Goal: Check status: Check status

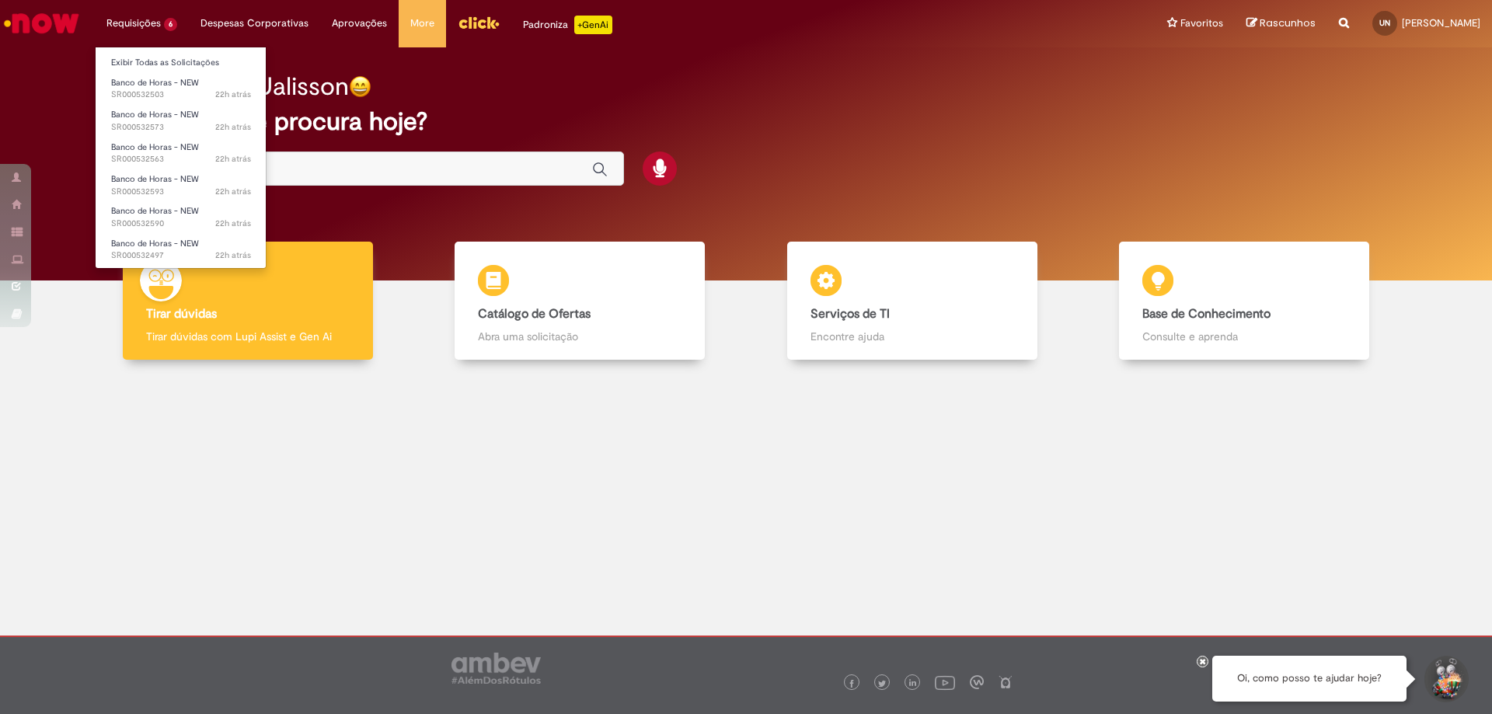
click at [146, 24] on li "Requisições 6 Exibir Todas as Solicitações Banco de Horas - NEW 22h atrás 22 ho…" at bounding box center [142, 23] width 94 height 47
click at [155, 89] on span "22h atrás 22 horas atrás SR000532503" at bounding box center [181, 95] width 140 height 12
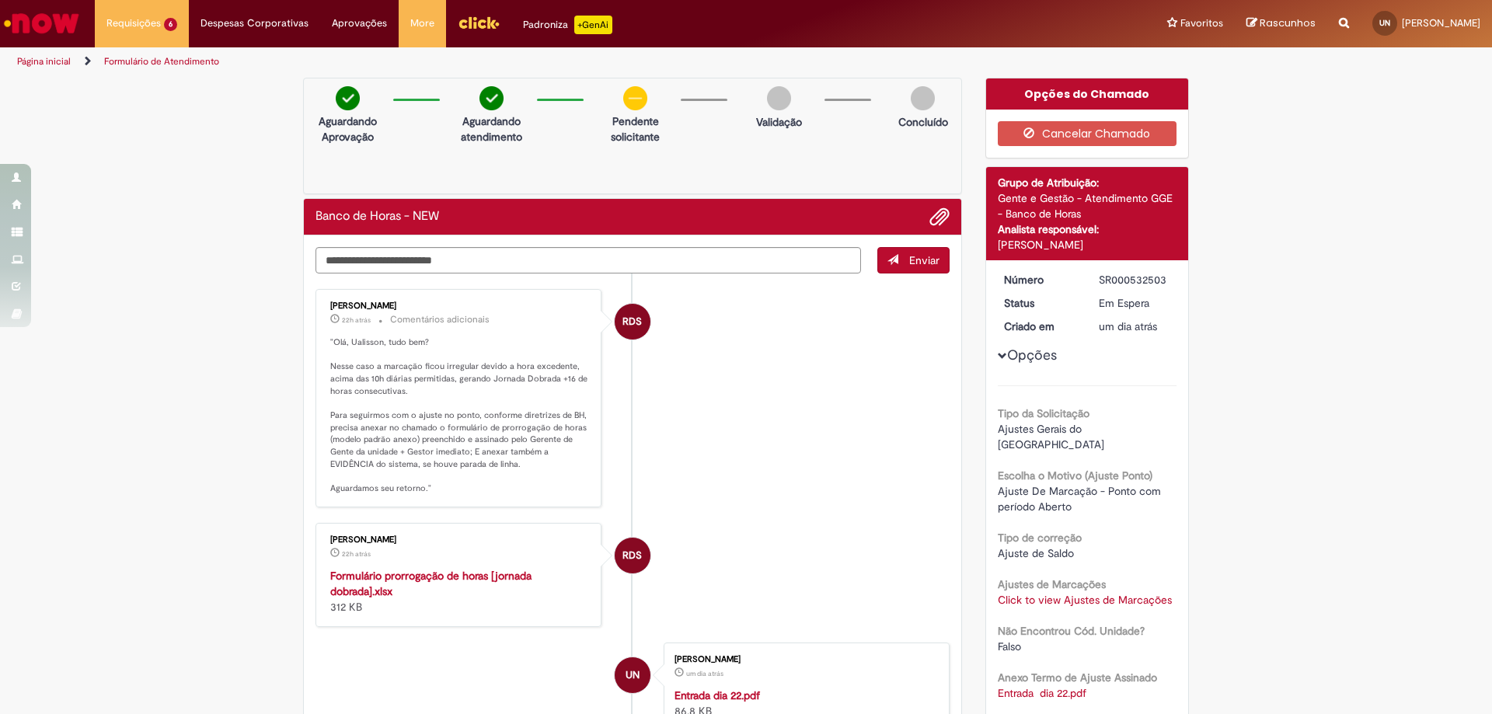
scroll to position [78, 0]
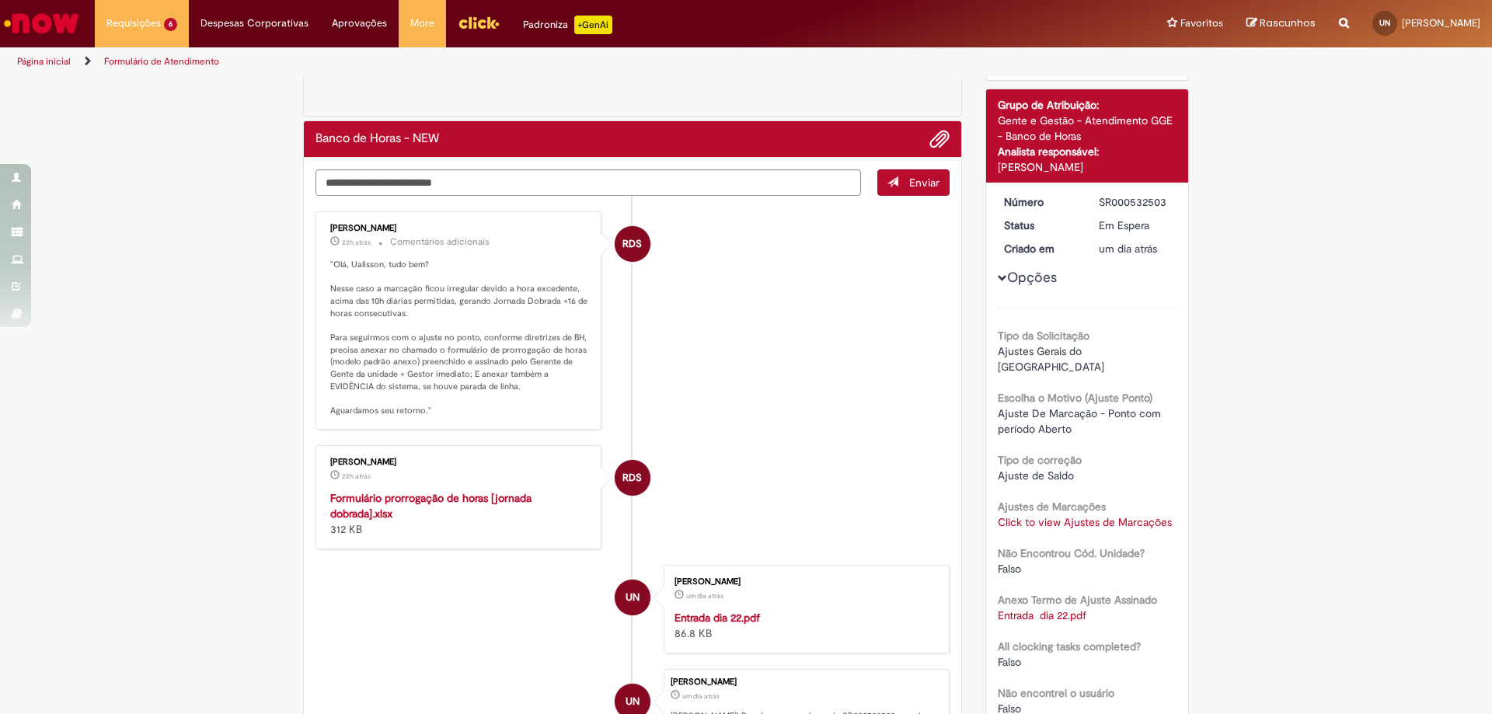
click at [438, 500] on strong "Formulário prorrogação de horas [jornada dobrada].xlsx" at bounding box center [430, 506] width 201 height 30
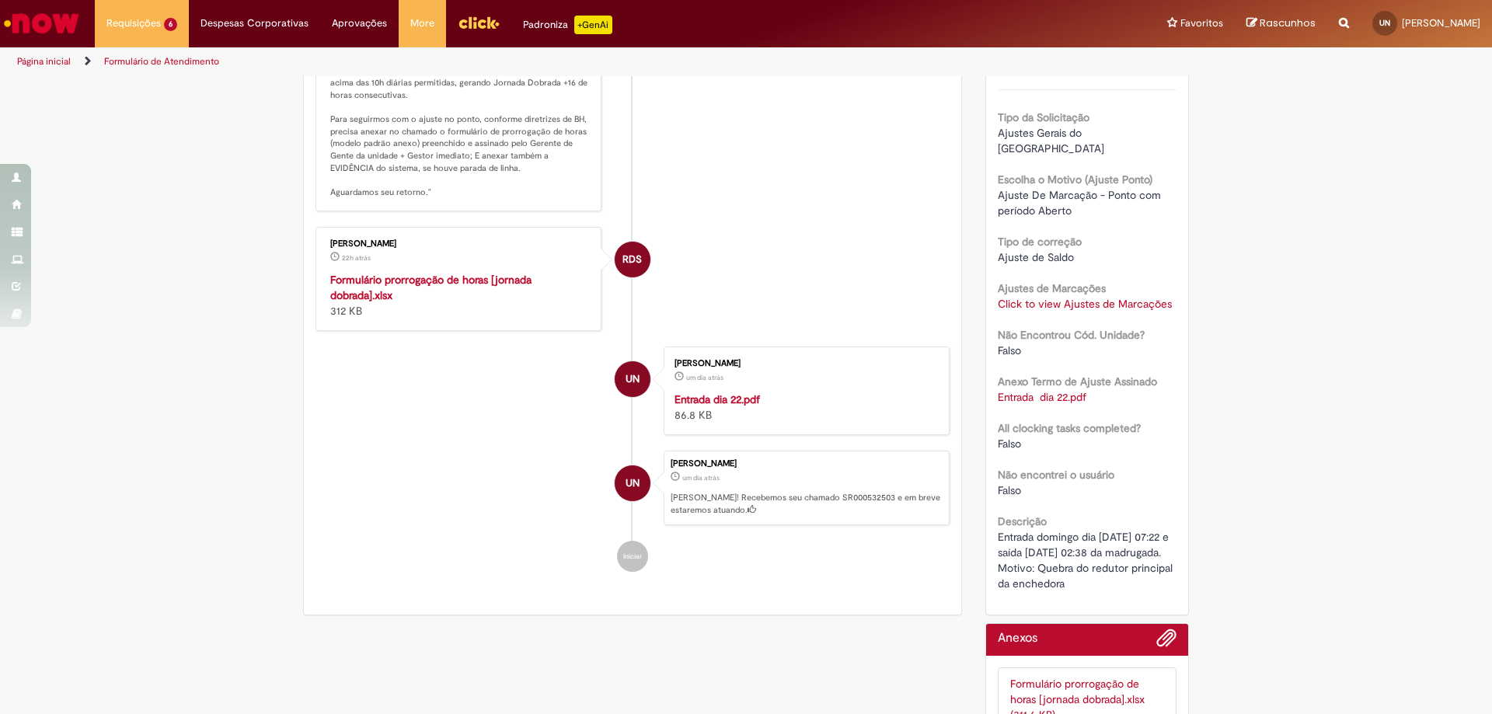
scroll to position [0, 0]
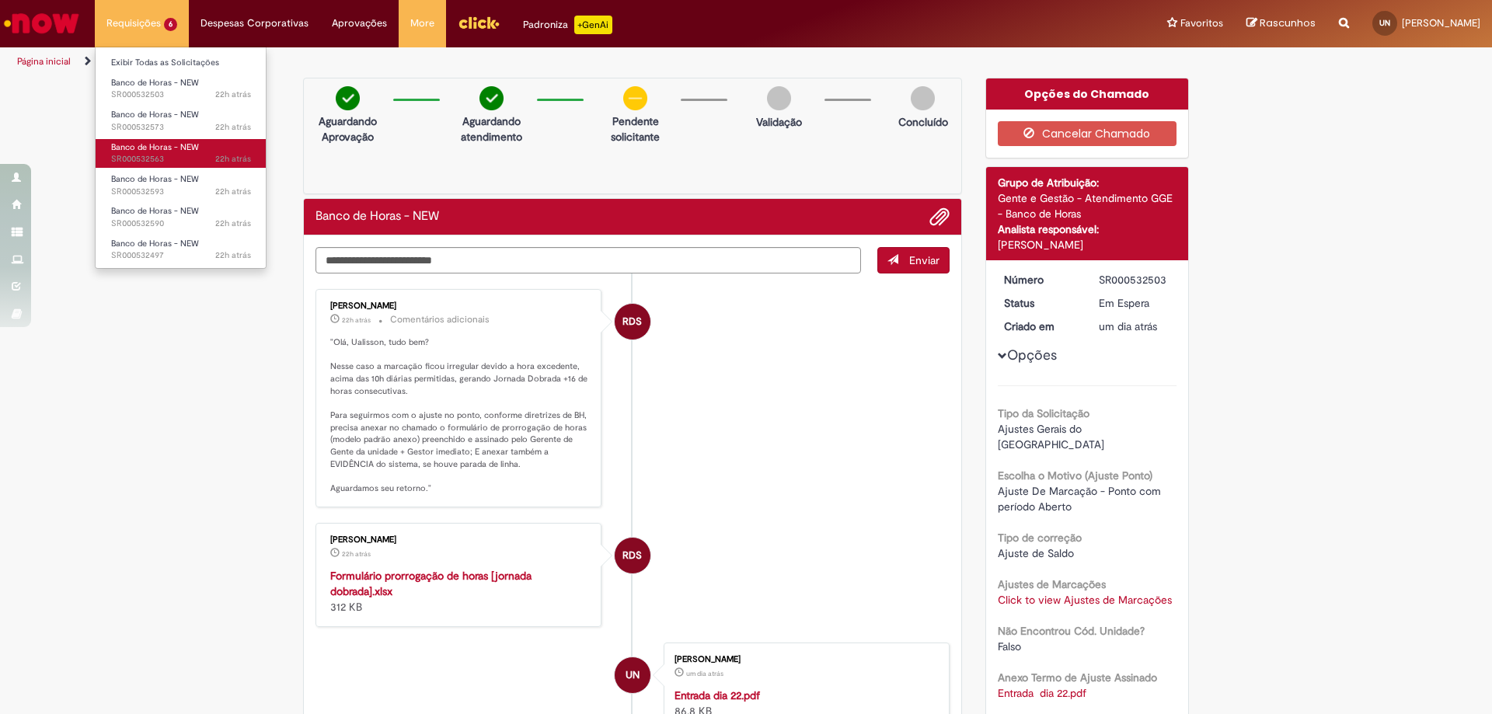
click at [160, 144] on span "Banco de Horas - NEW" at bounding box center [155, 147] width 88 height 12
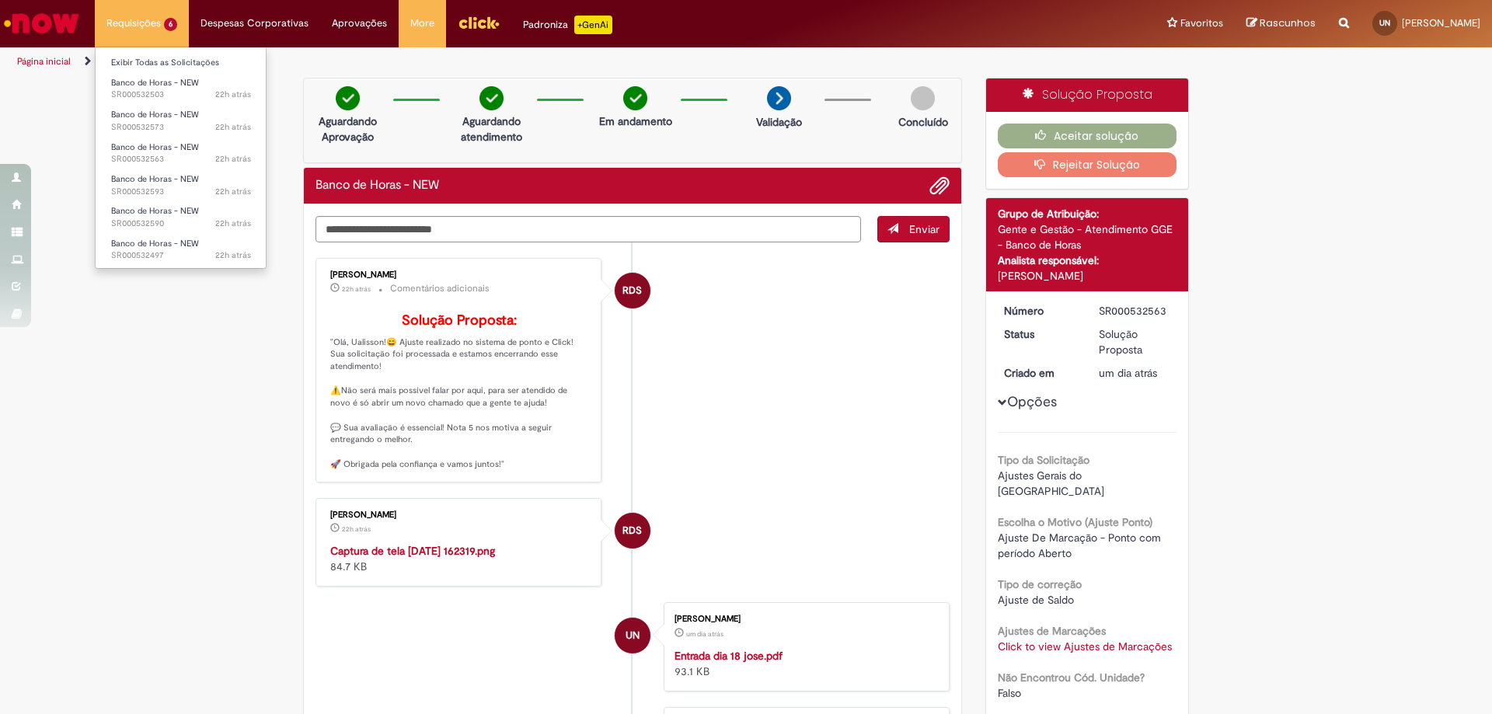
click at [136, 19] on li "Requisições 6 Exibir Todas as Solicitações Banco de Horas - NEW 22h atrás 22 ho…" at bounding box center [142, 23] width 94 height 47
click at [150, 214] on span "Banco de Horas - NEW" at bounding box center [155, 211] width 88 height 12
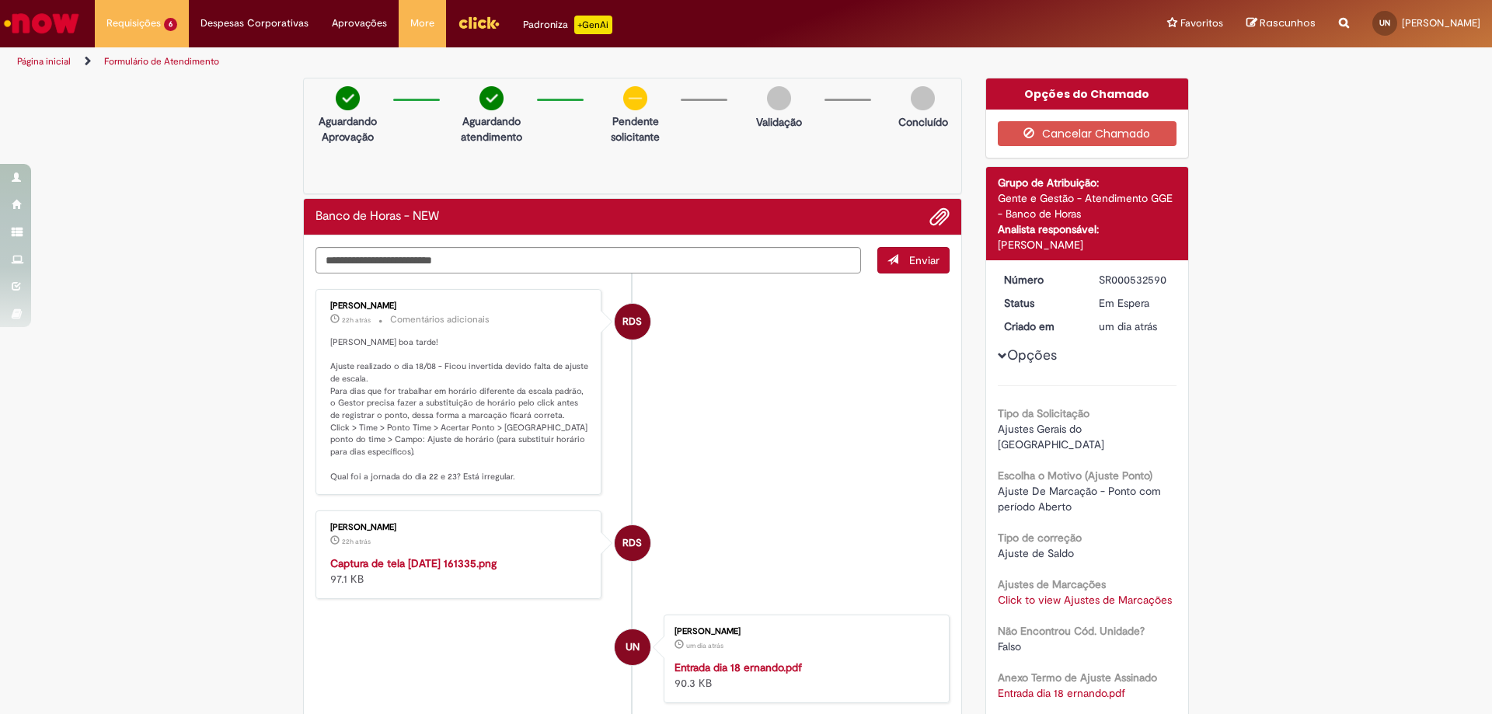
click at [169, 304] on div "Verificar Código de Barras Aguardando Aprovação Aguardando atendimento Clique p…" at bounding box center [746, 591] width 1492 height 1026
click at [141, 23] on li "Requisições 6 Exibir Todas as Solicitações Banco de Horas - NEW 22h atrás 22 ho…" at bounding box center [142, 23] width 94 height 47
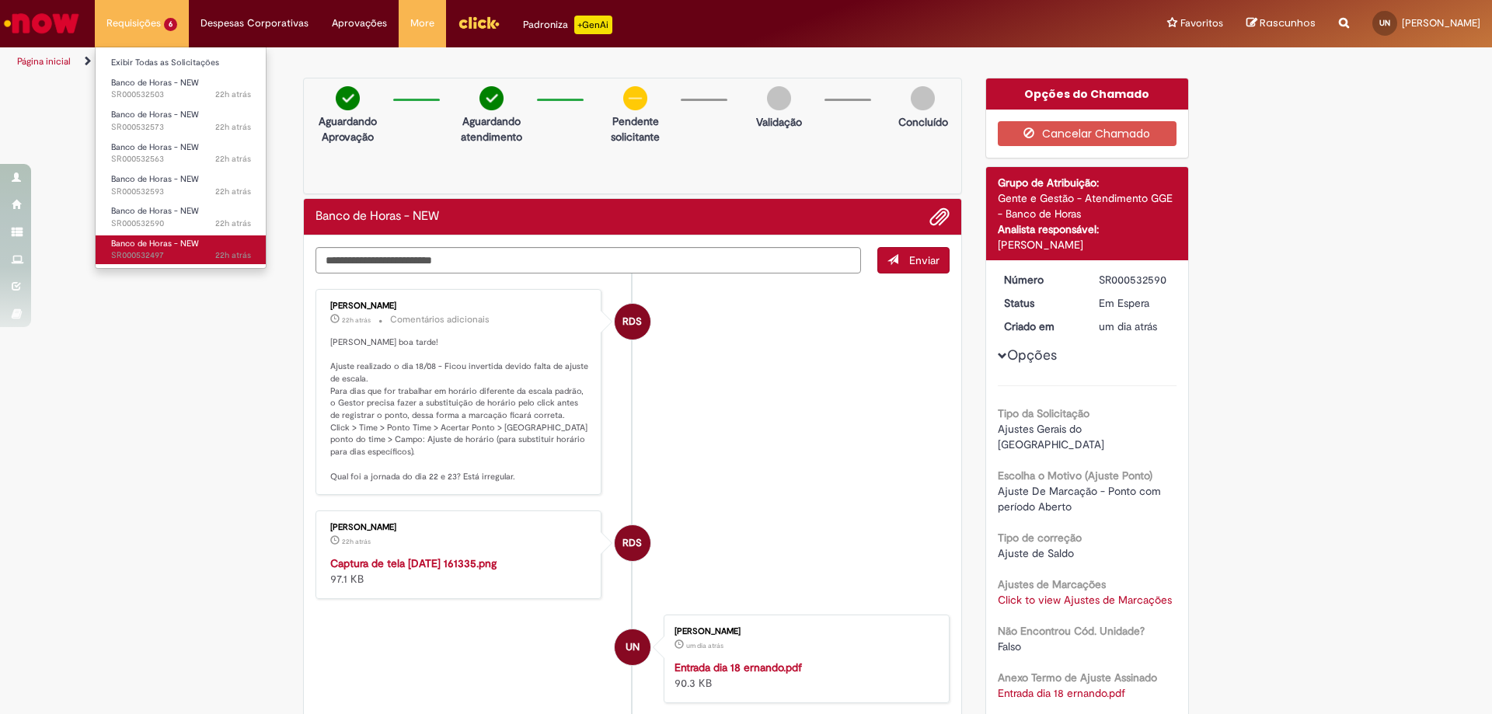
click at [155, 246] on span "Banco de Horas - NEW" at bounding box center [155, 244] width 88 height 12
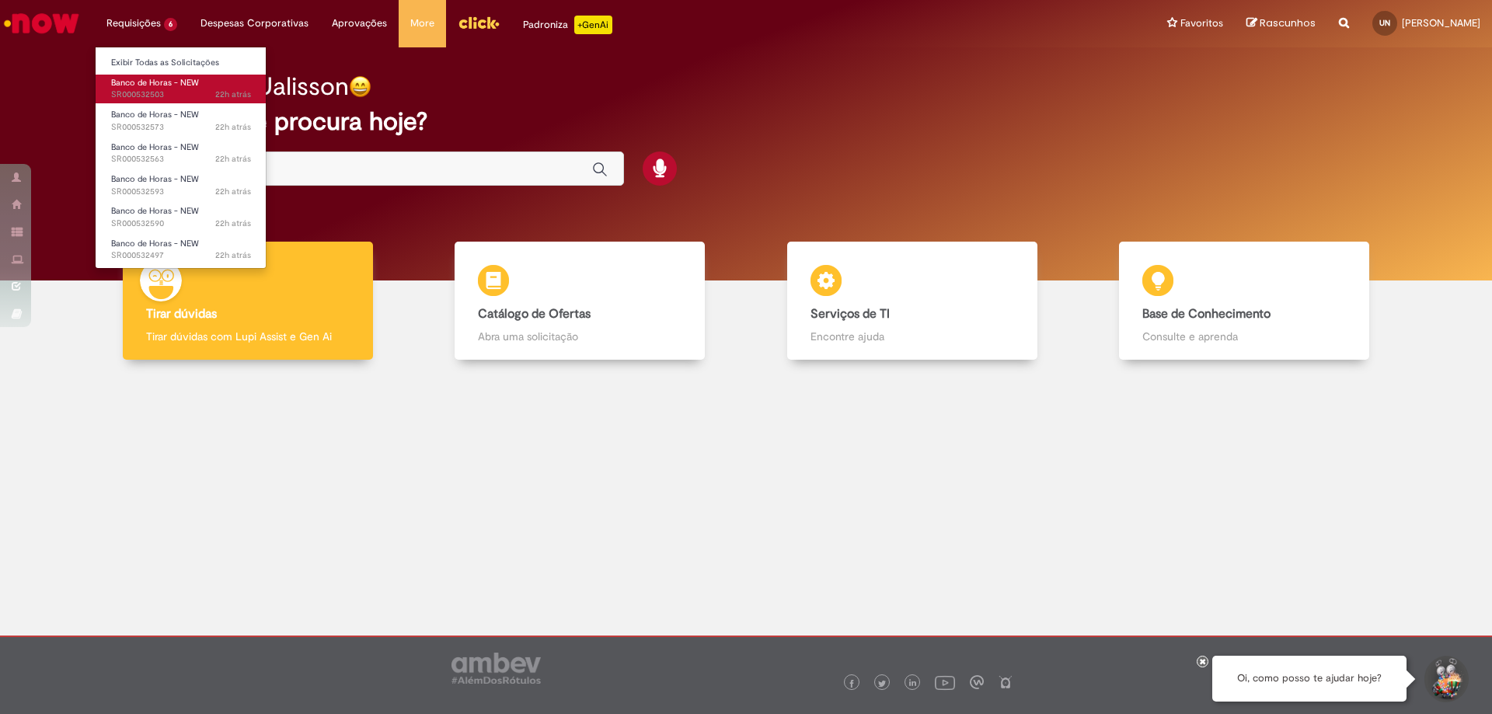
click at [156, 89] on span "22h atrás 22 horas atrás SR000532503" at bounding box center [181, 95] width 140 height 12
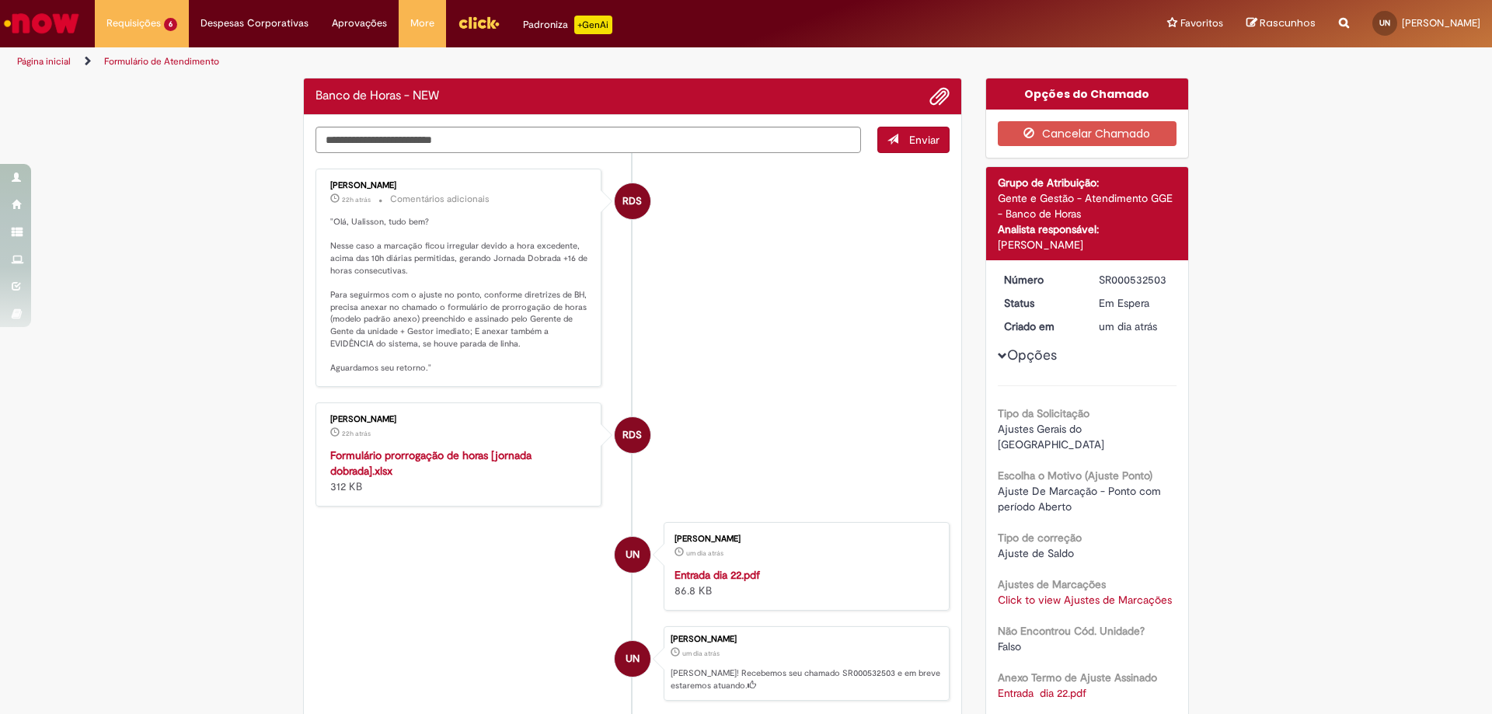
click at [415, 454] on strong "Formulário prorrogação de horas [jornada dobrada].xlsx" at bounding box center [430, 463] width 201 height 30
